Goal: Transaction & Acquisition: Obtain resource

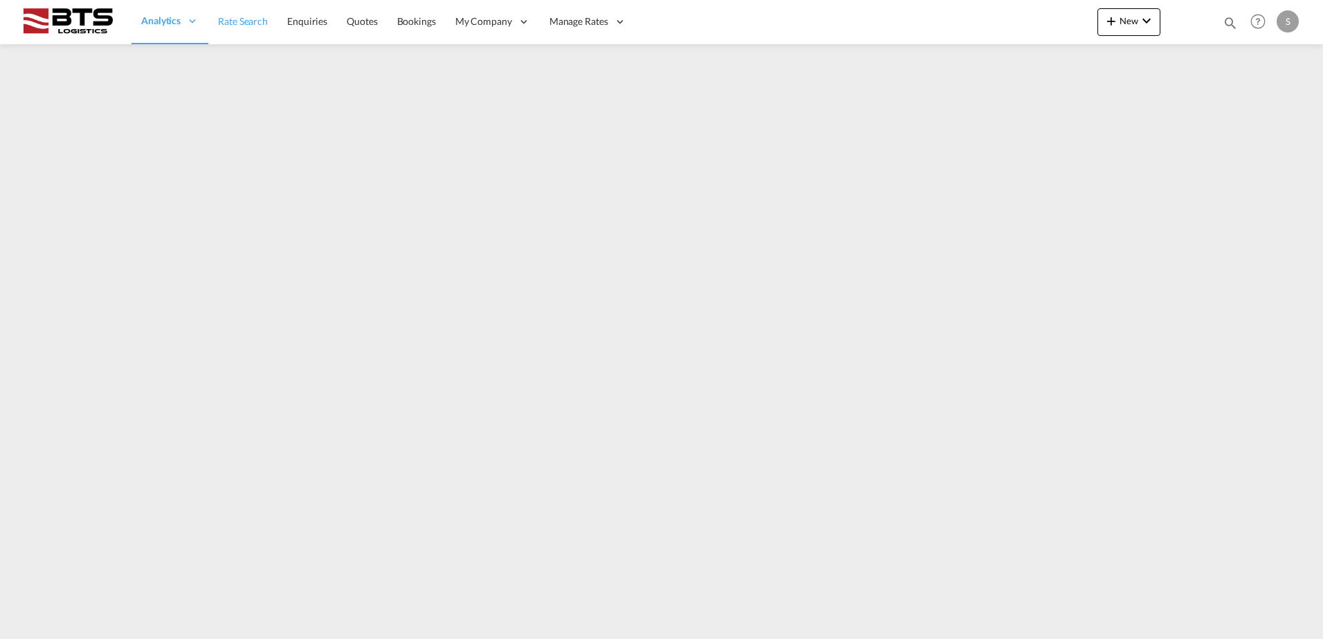
click at [232, 27] on span "Rate Search" at bounding box center [243, 21] width 50 height 12
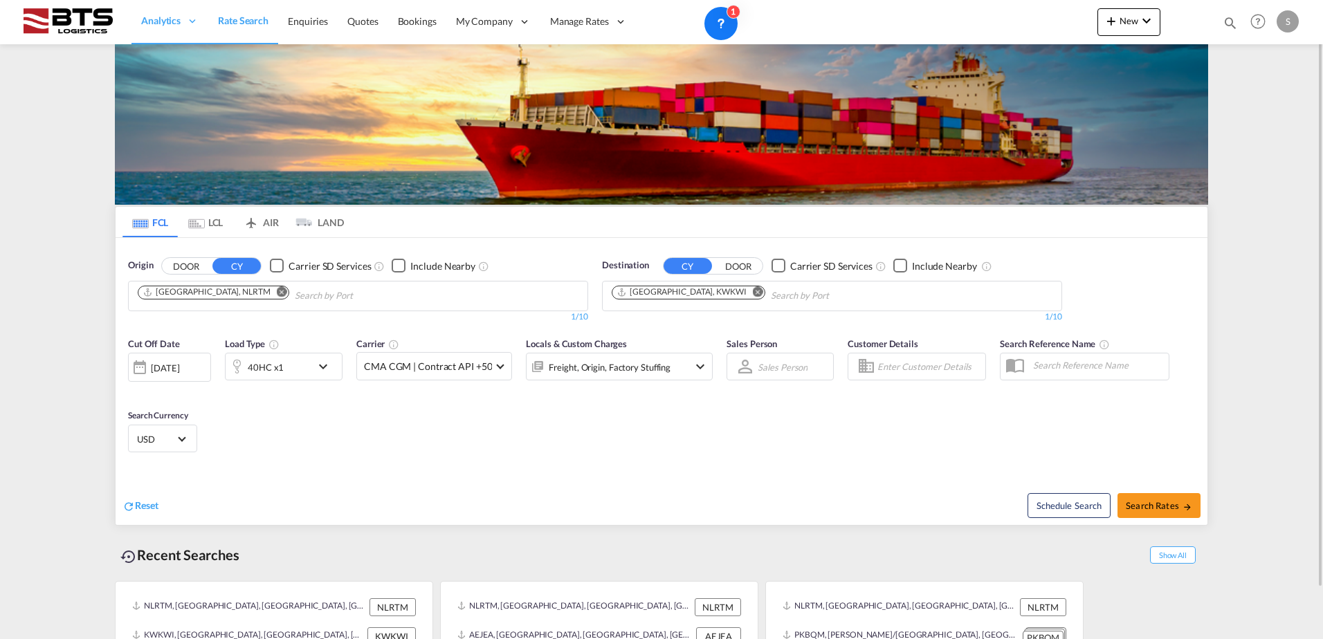
click at [753, 290] on md-icon "Remove" at bounding box center [758, 291] width 10 height 10
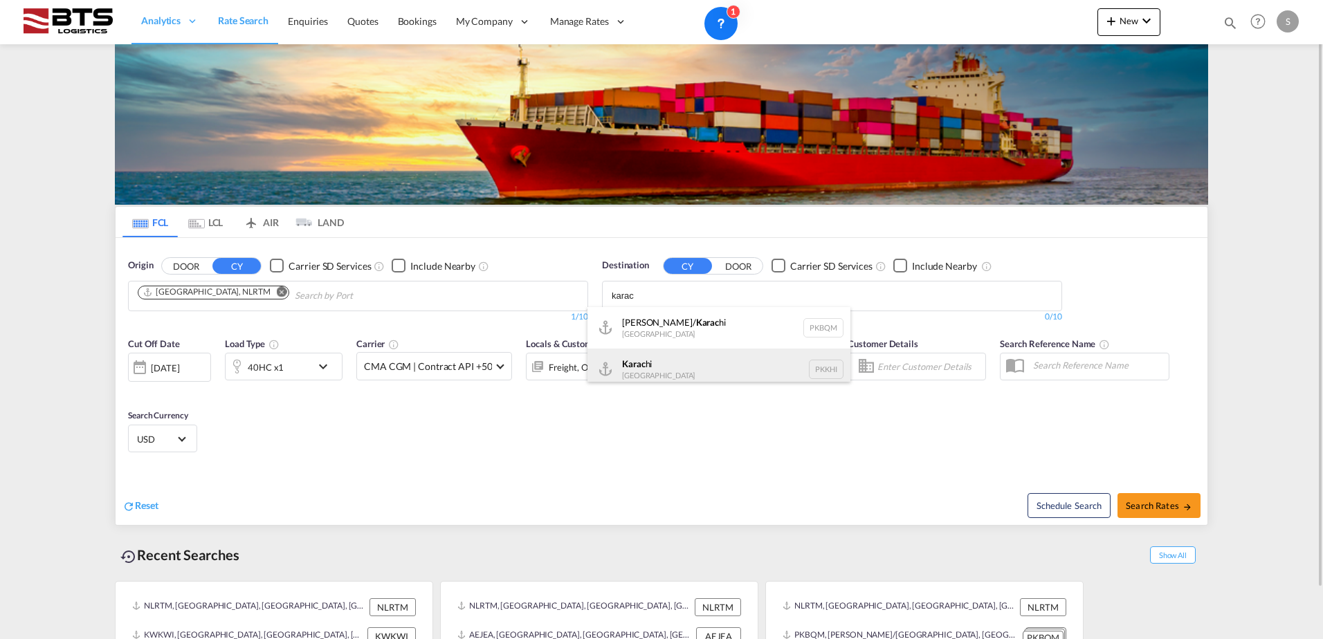
type input "karac"
click at [680, 372] on div "Karac hi Pakistan PKKHI" at bounding box center [718, 370] width 263 height 42
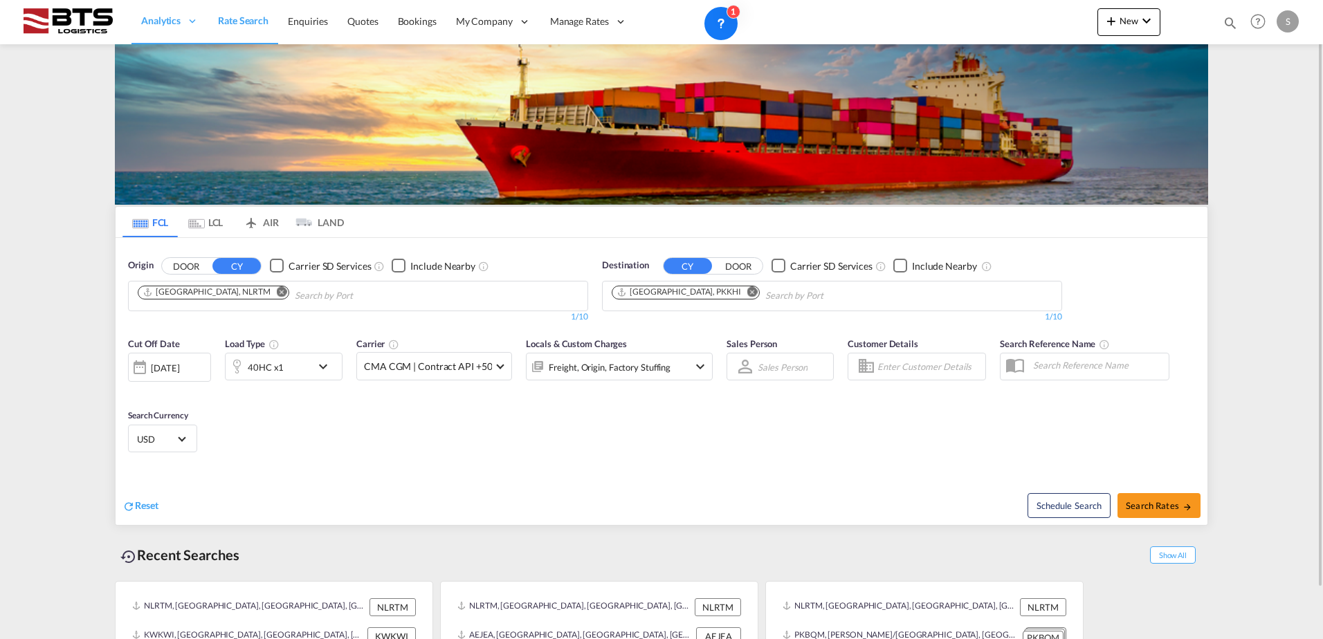
click at [287, 371] on div "40HC x1" at bounding box center [269, 367] width 86 height 28
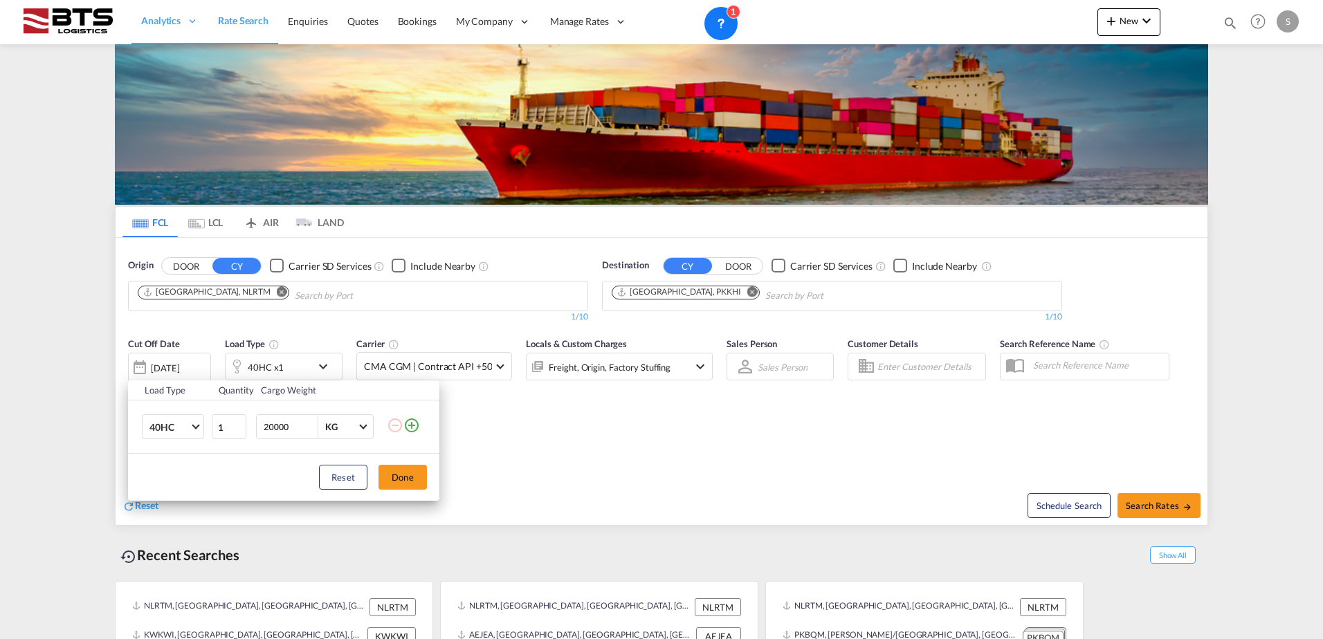
click at [206, 426] on td "40HC 20GP 40GP 40HC 45HC 20RE 40RE 40HR 20OT 40OT 20FR 40FR 40NR 20NR 45S 20TK …" at bounding box center [169, 427] width 82 height 53
click at [190, 430] on md-select-value "40HC" at bounding box center [175, 427] width 55 height 24
click at [184, 357] on md-option "20GP" at bounding box center [185, 361] width 94 height 33
click at [394, 472] on button "Done" at bounding box center [402, 477] width 48 height 25
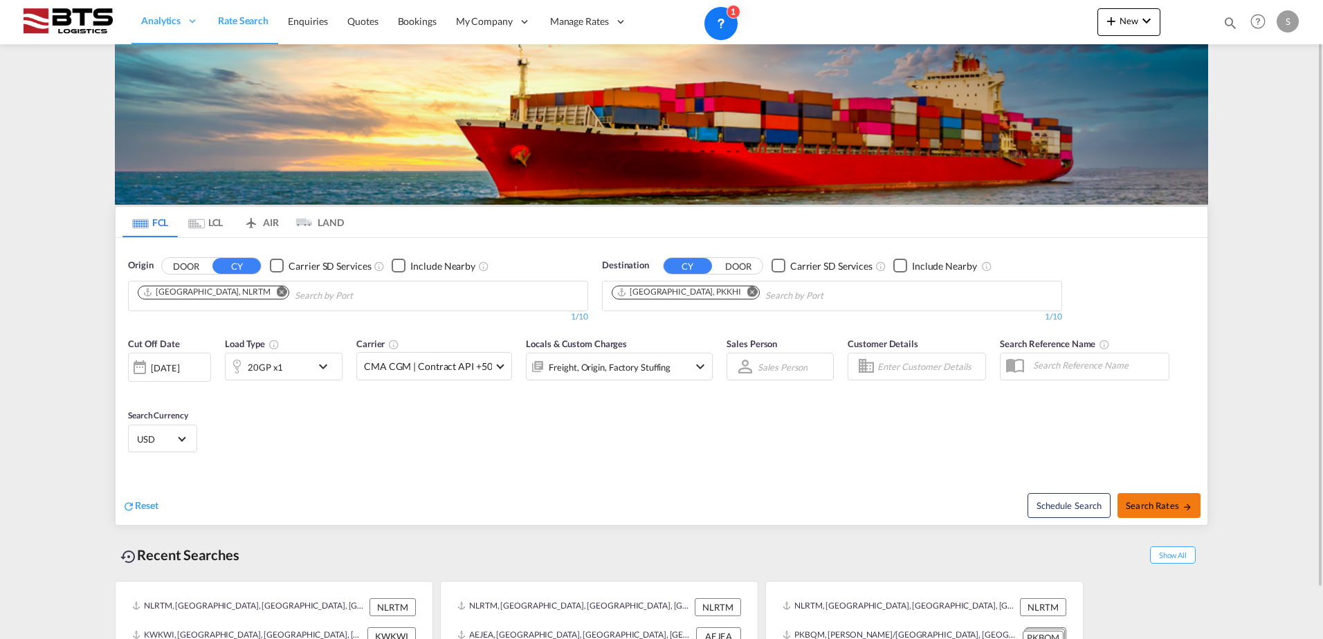
click at [1176, 506] on span "Search Rates" at bounding box center [1159, 505] width 66 height 11
type input "NLRTM to PKKHI / [DATE]"
